Goal: Ask a question

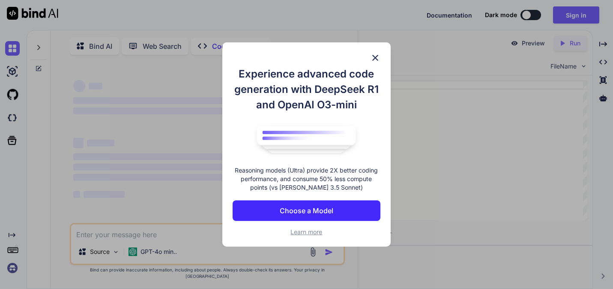
click at [374, 53] on img at bounding box center [375, 58] width 10 height 10
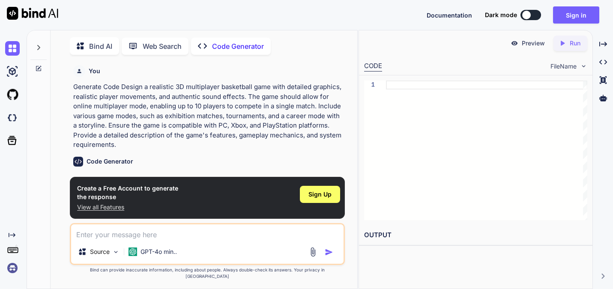
type textarea "x"
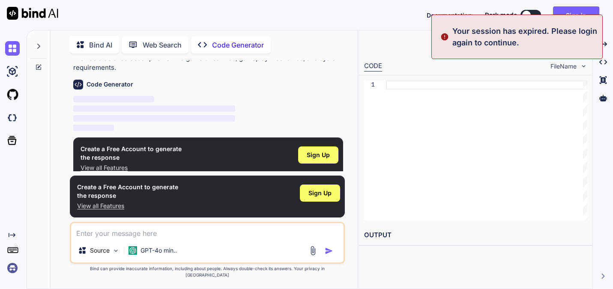
scroll to position [81, 0]
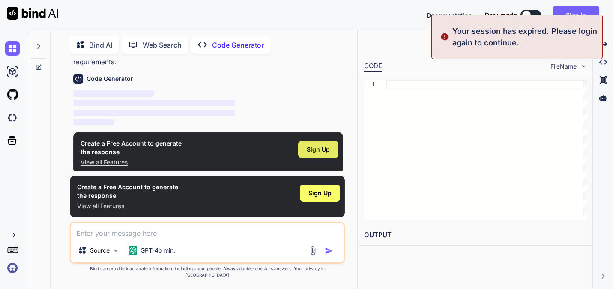
click at [314, 147] on span "Sign Up" at bounding box center [318, 149] width 23 height 9
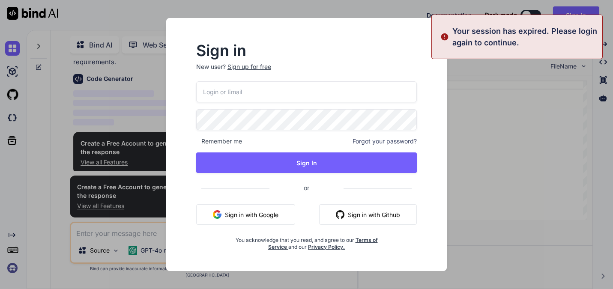
click at [252, 213] on button "Sign in with Google" at bounding box center [245, 214] width 99 height 21
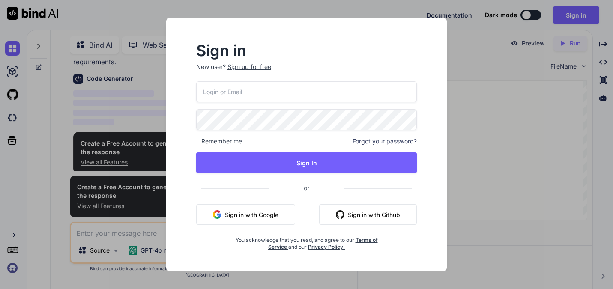
click at [169, 20] on div "Sign in New user? Sign up for free Remember me Forgot your password? Sign In or…" at bounding box center [306, 144] width 281 height 253
